Goal: Obtain resource: Download file/media

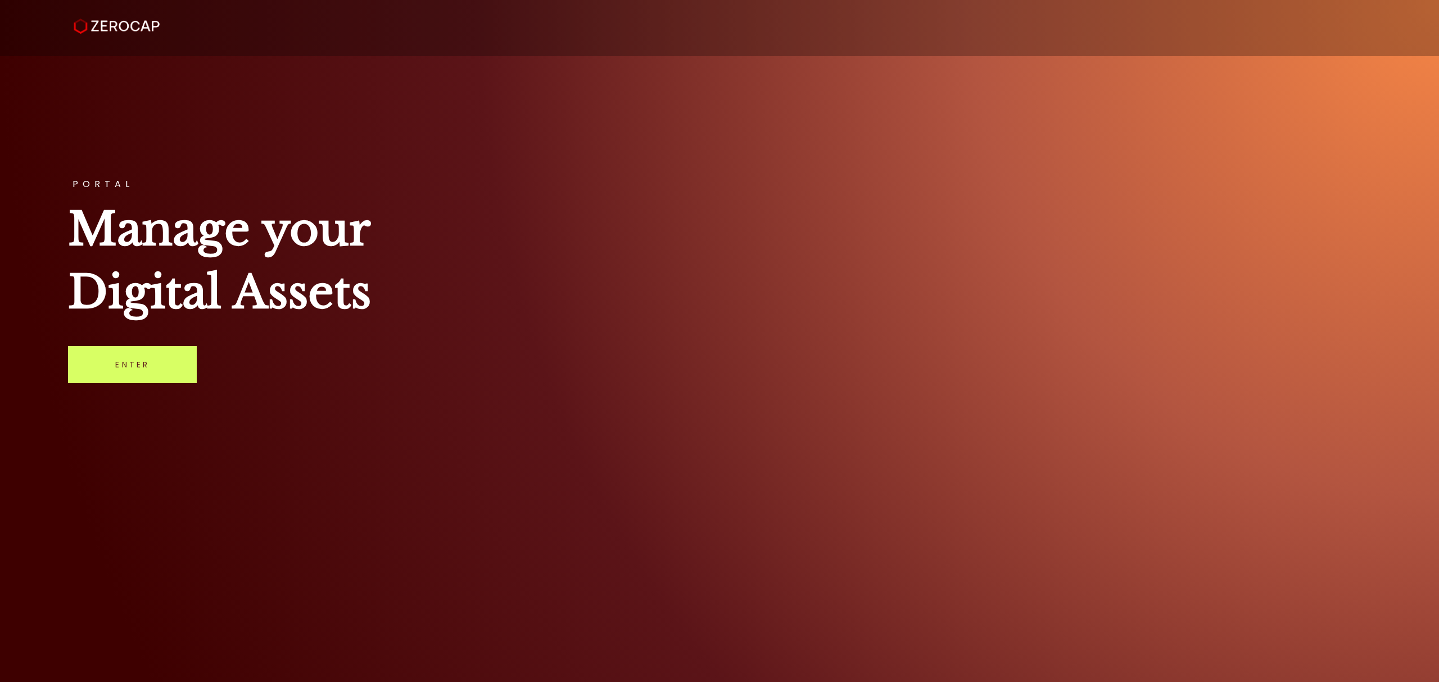
click at [134, 400] on div "PORTAL Manage your Digital Assets Enter" at bounding box center [719, 341] width 1439 height 682
click at [138, 372] on link "Enter" at bounding box center [132, 364] width 129 height 37
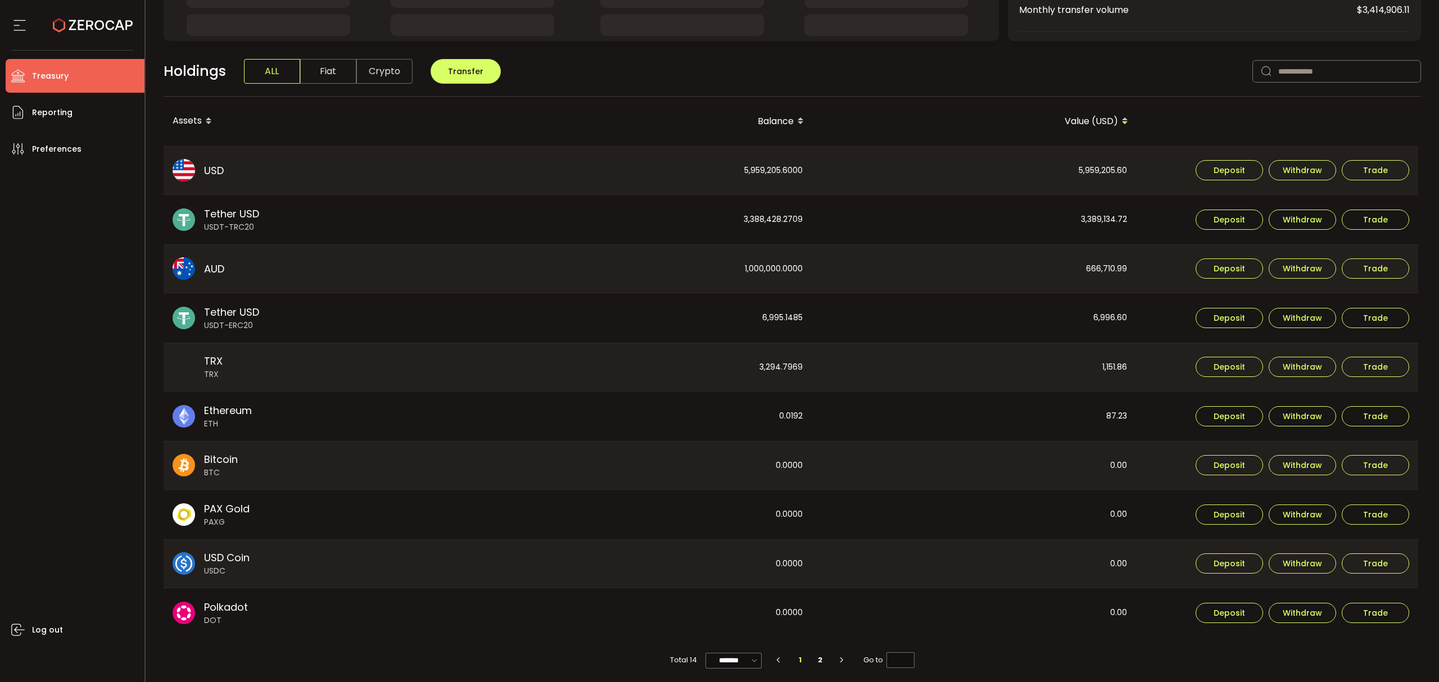
scroll to position [248, 0]
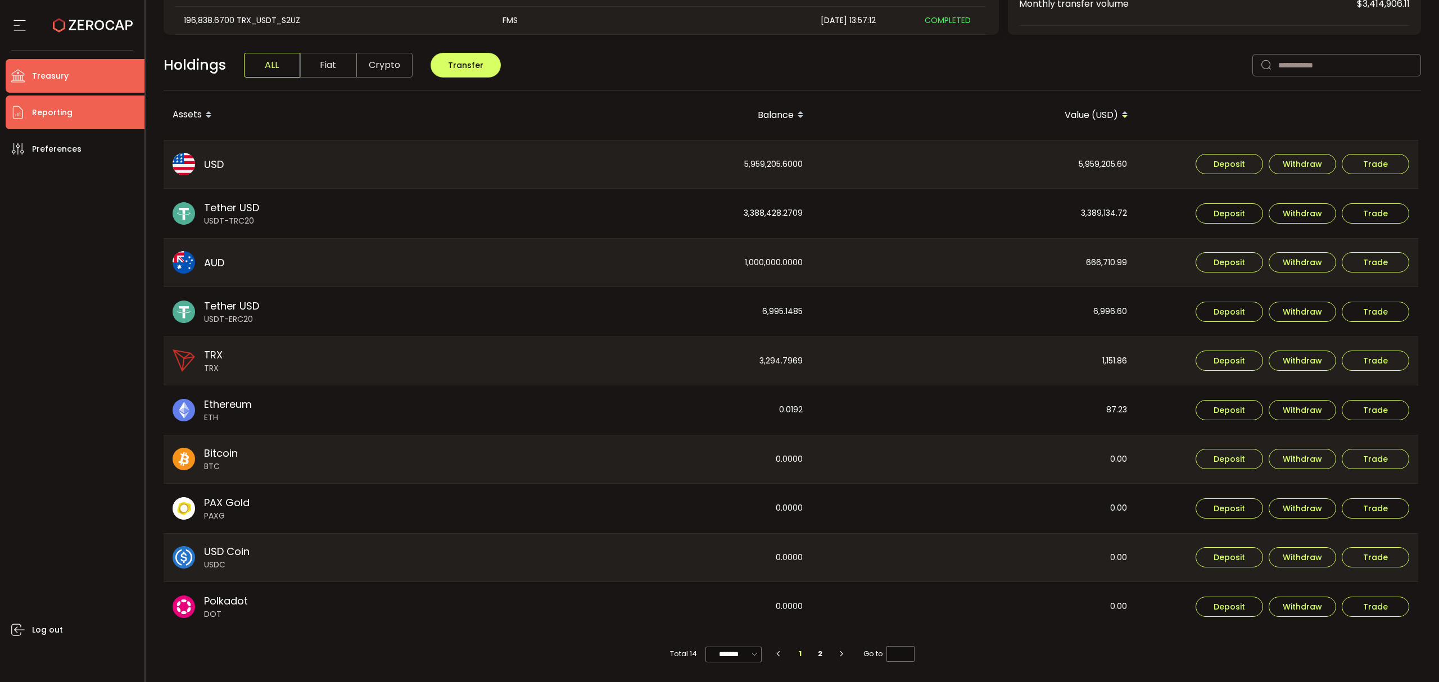
click at [65, 110] on span "Reporting" at bounding box center [52, 113] width 40 height 16
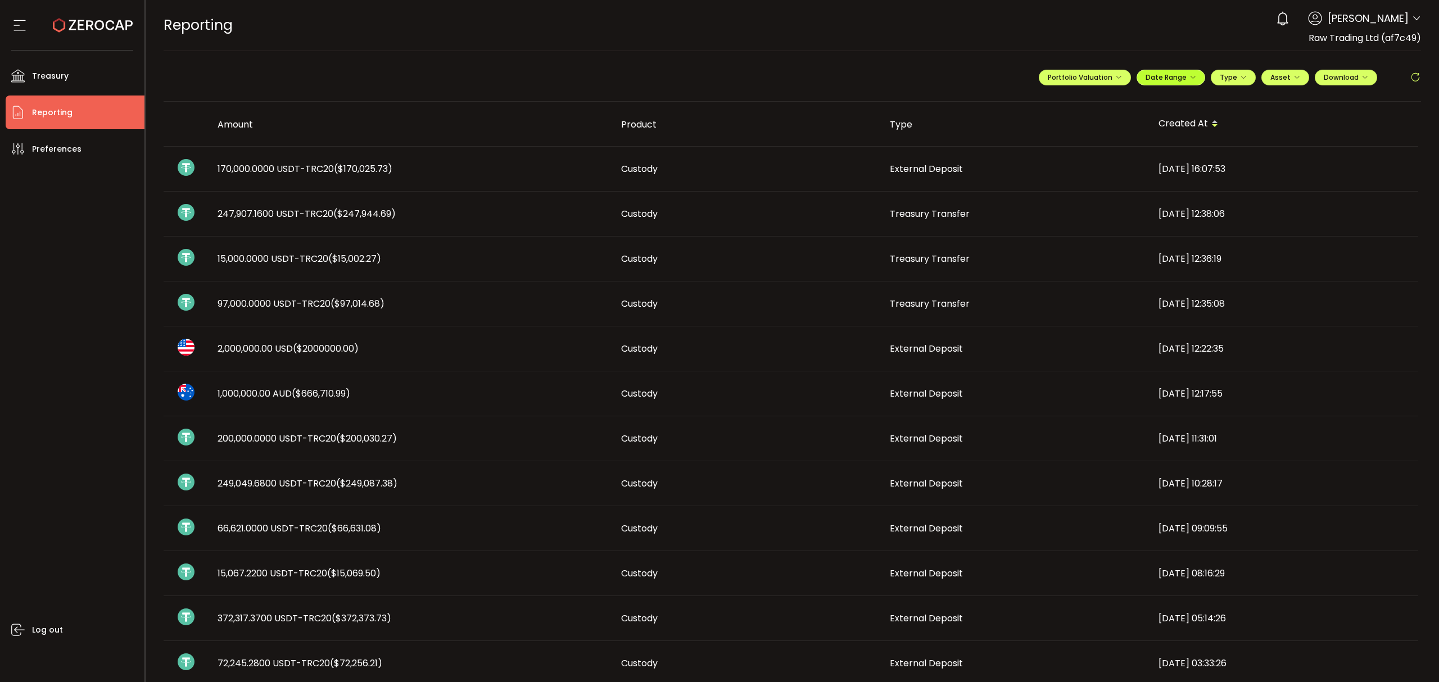
click at [1173, 82] on button "Date Range" at bounding box center [1171, 78] width 69 height 16
click at [1091, 101] on icon at bounding box center [1098, 101] width 14 height 11
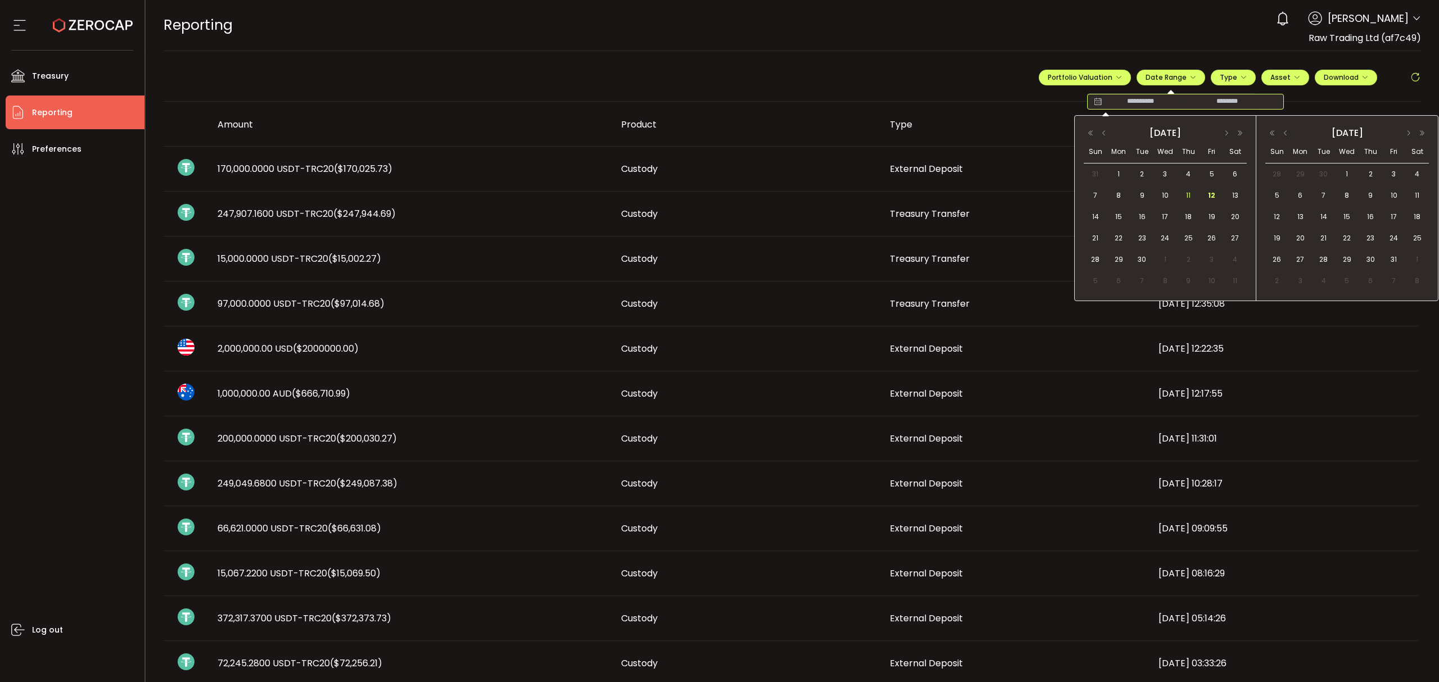
drag, startPoint x: 1143, startPoint y: 196, endPoint x: 1186, endPoint y: 200, distance: 42.4
click at [1147, 196] on span "9" at bounding box center [1142, 195] width 13 height 13
click at [1213, 194] on span "12" at bounding box center [1211, 195] width 13 height 13
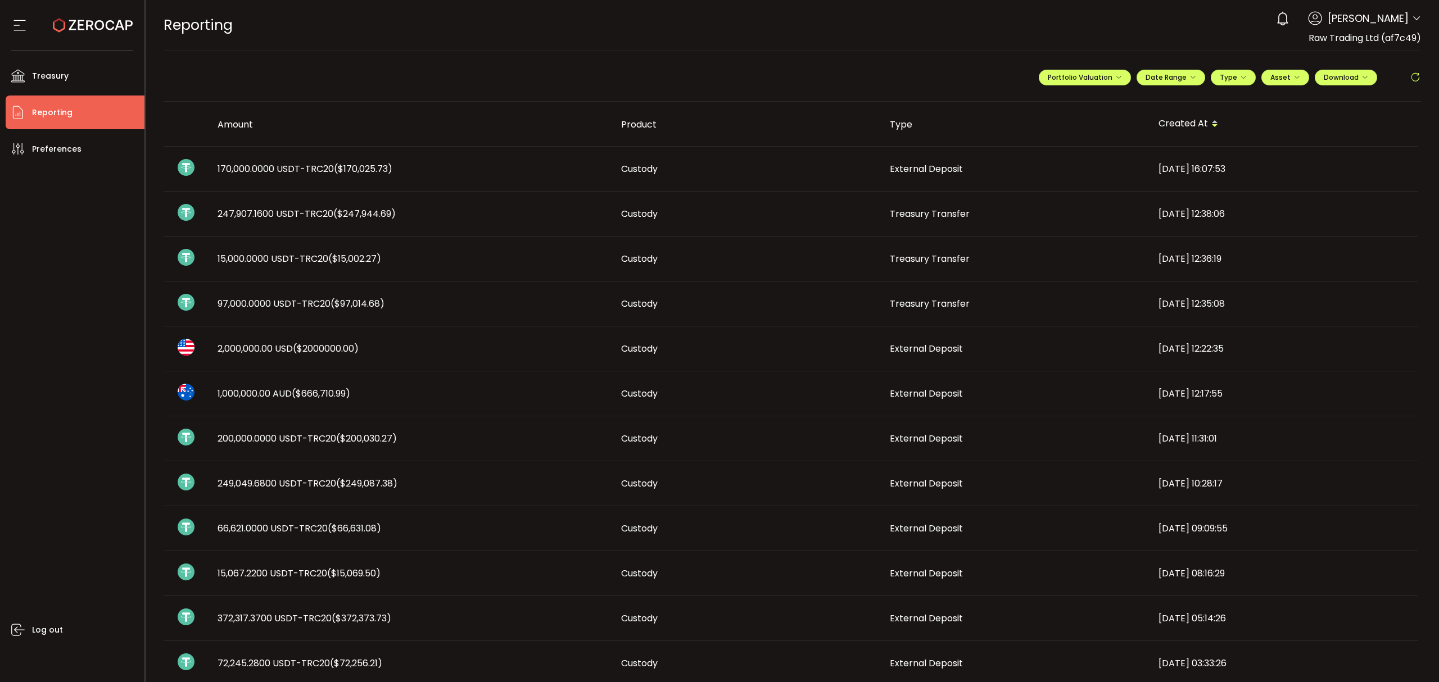
click at [1348, 66] on div "**********" at bounding box center [1230, 82] width 382 height 34
click at [1348, 74] on span "Download" at bounding box center [1346, 78] width 44 height 10
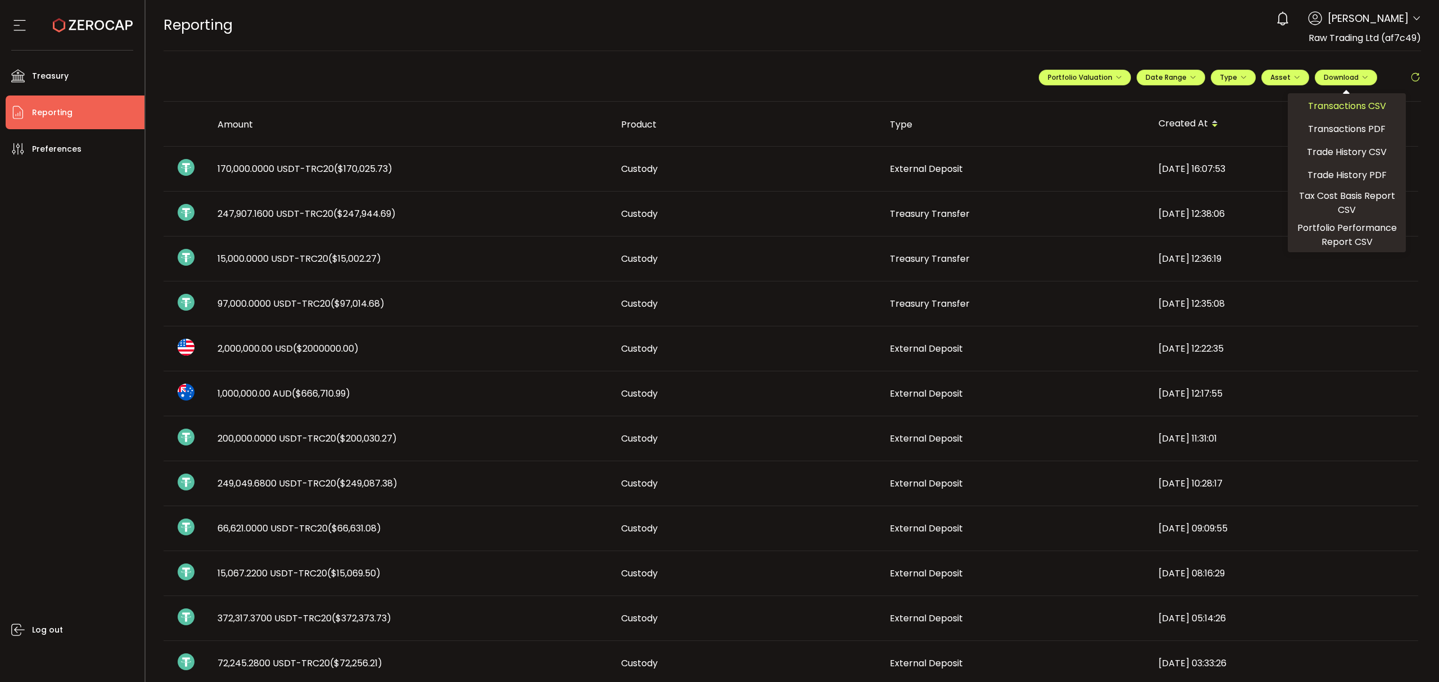
click at [1325, 102] on span "Transactions CSV" at bounding box center [1347, 106] width 78 height 14
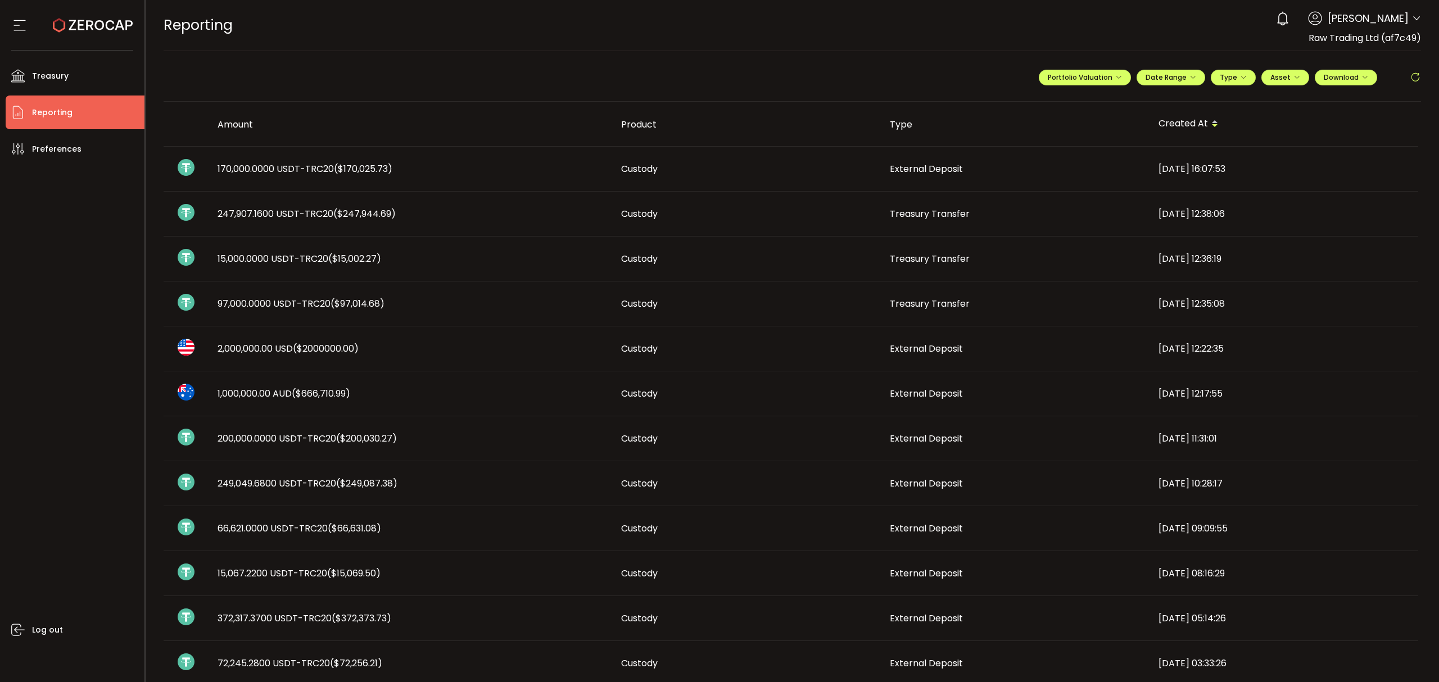
click at [986, 353] on div "External Deposit" at bounding box center [1015, 348] width 269 height 13
click at [1413, 16] on icon at bounding box center [1416, 18] width 9 height 9
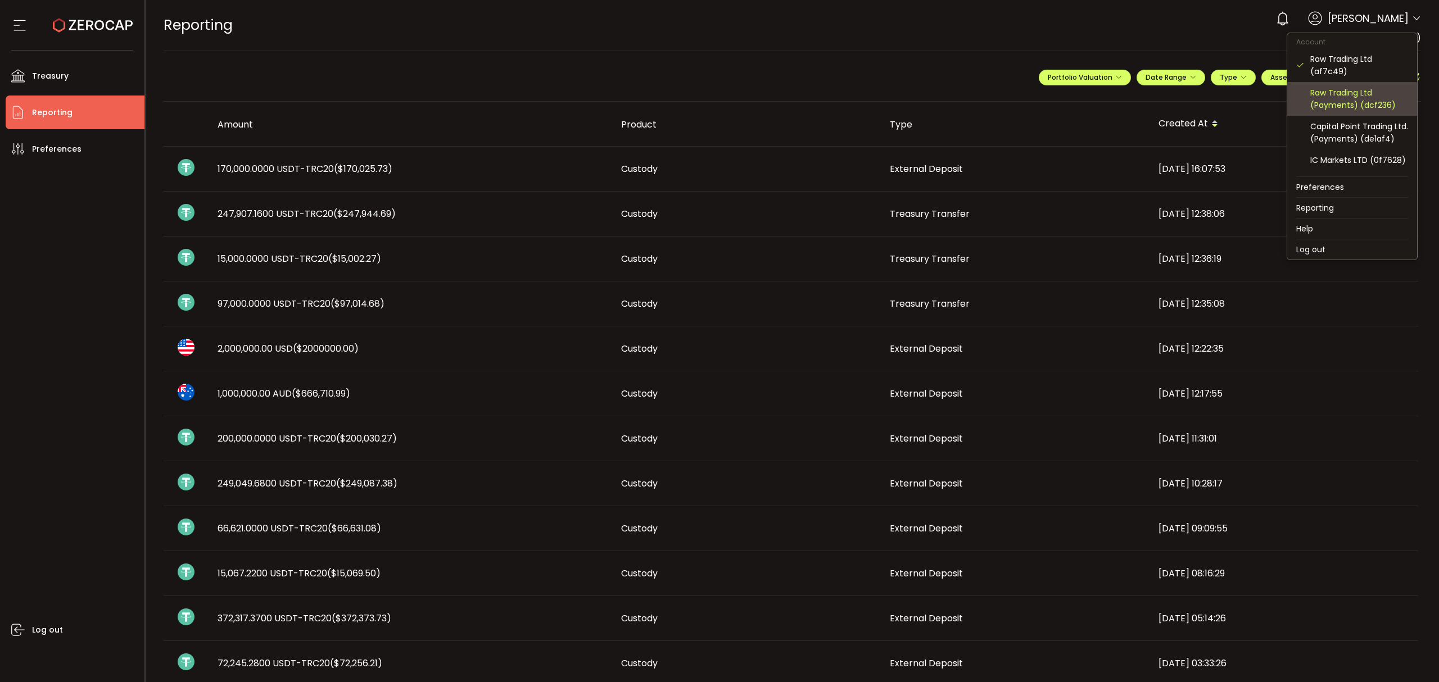
drag, startPoint x: 1351, startPoint y: 109, endPoint x: 1345, endPoint y: 109, distance: 6.2
click at [1350, 109] on div "Raw Trading Ltd (Payments) (dcf236)" at bounding box center [1359, 99] width 98 height 25
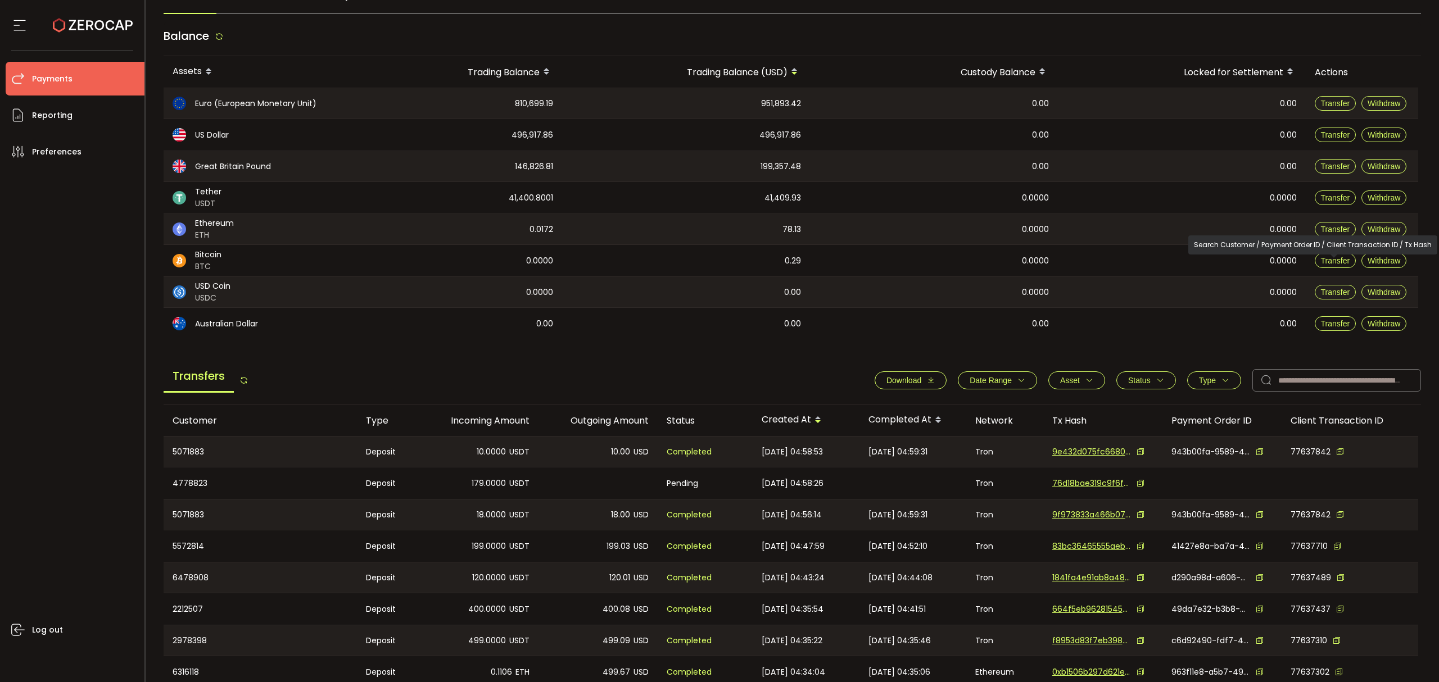
scroll to position [195, 0]
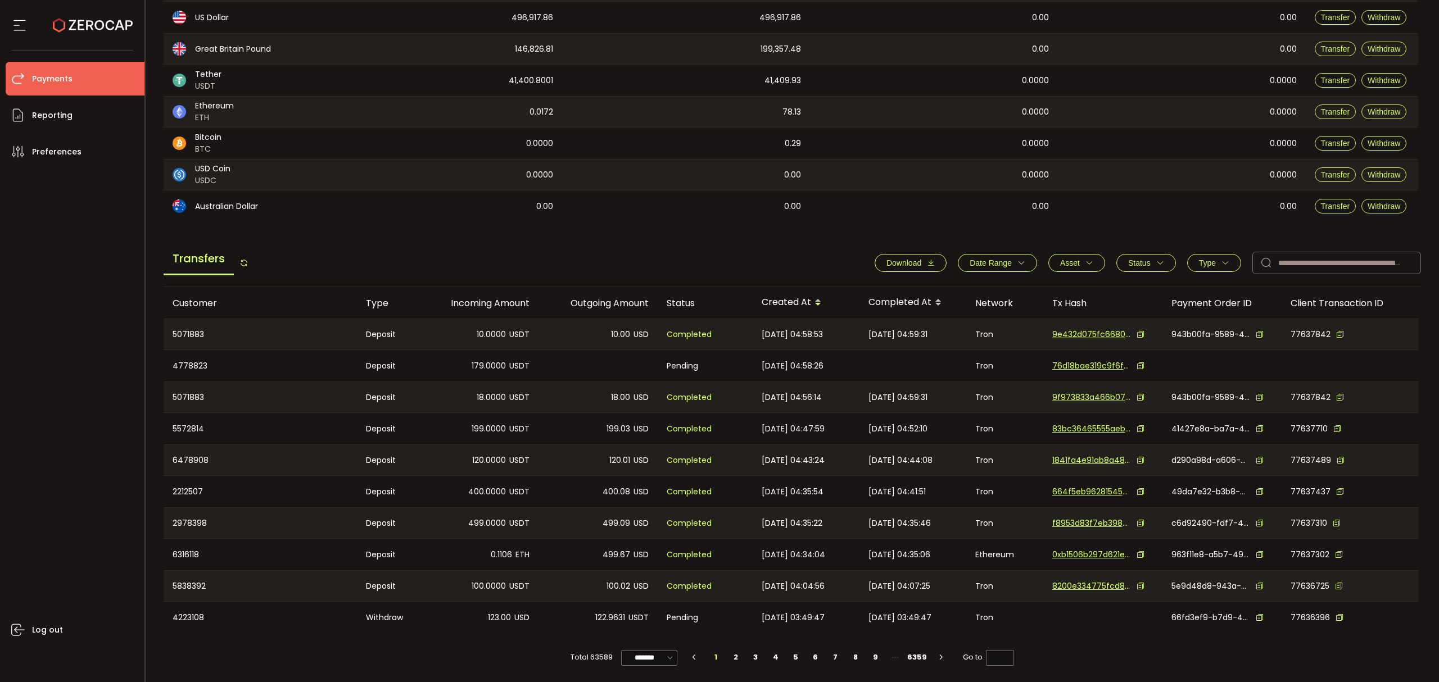
click at [1018, 264] on icon "button" at bounding box center [1022, 263] width 8 height 8
click at [945, 289] on icon at bounding box center [951, 290] width 12 height 18
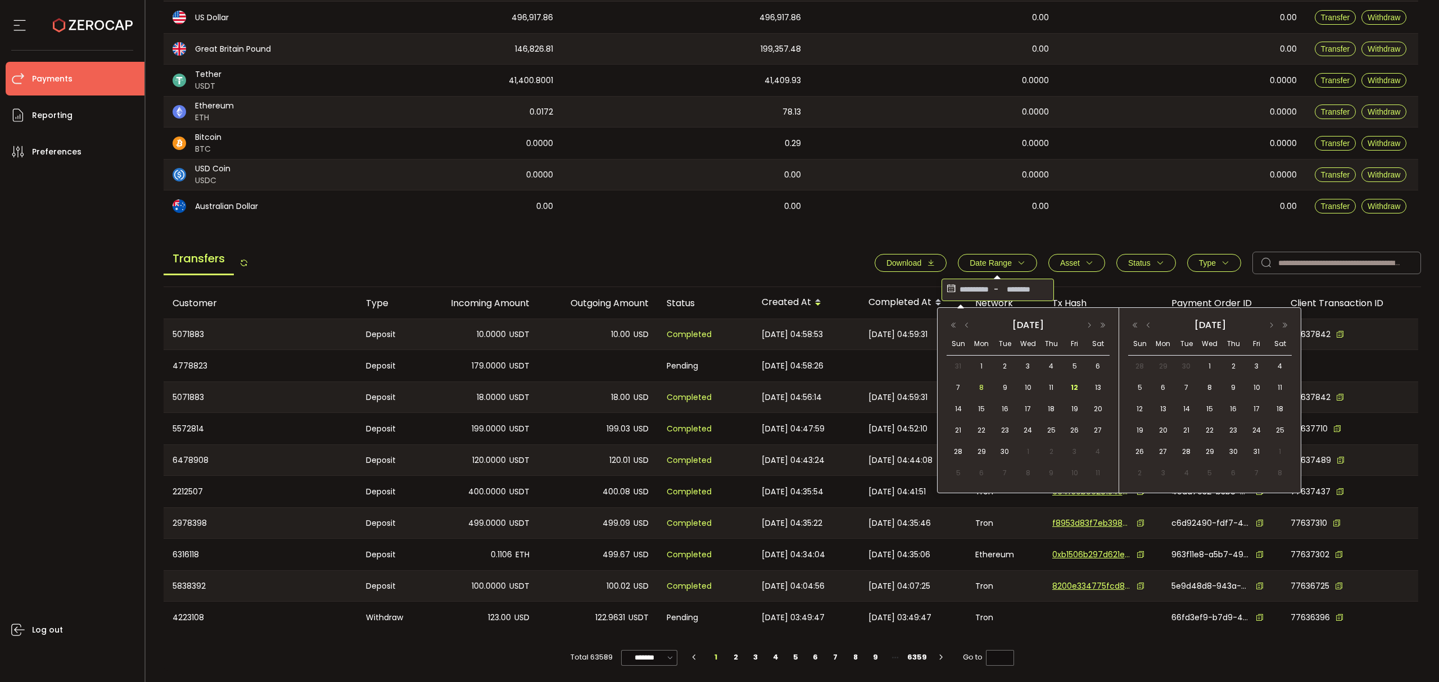
drag, startPoint x: 985, startPoint y: 392, endPoint x: 992, endPoint y: 392, distance: 7.3
click at [989, 392] on div "8" at bounding box center [981, 387] width 23 height 17
click at [1075, 391] on span "12" at bounding box center [1074, 387] width 13 height 13
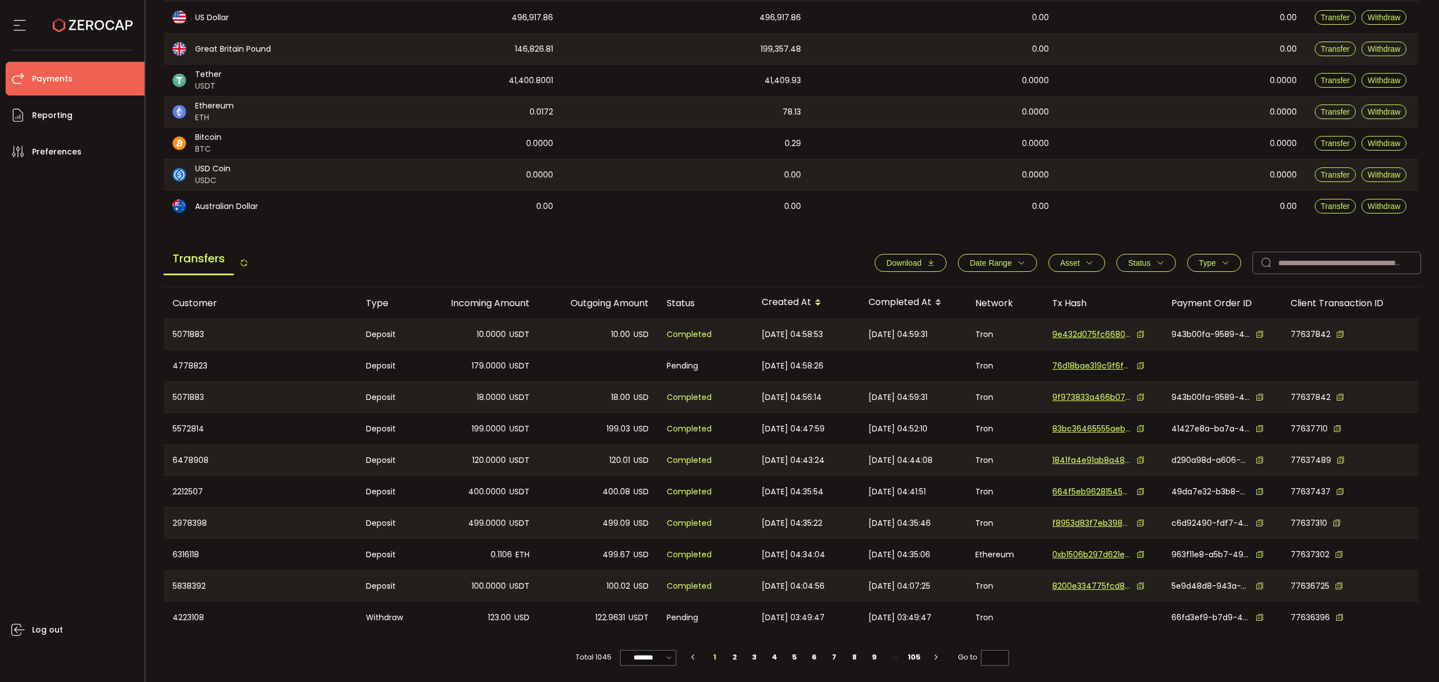
click at [917, 260] on span "Download" at bounding box center [911, 263] width 48 height 9
